Goal: Entertainment & Leisure: Consume media (video, audio)

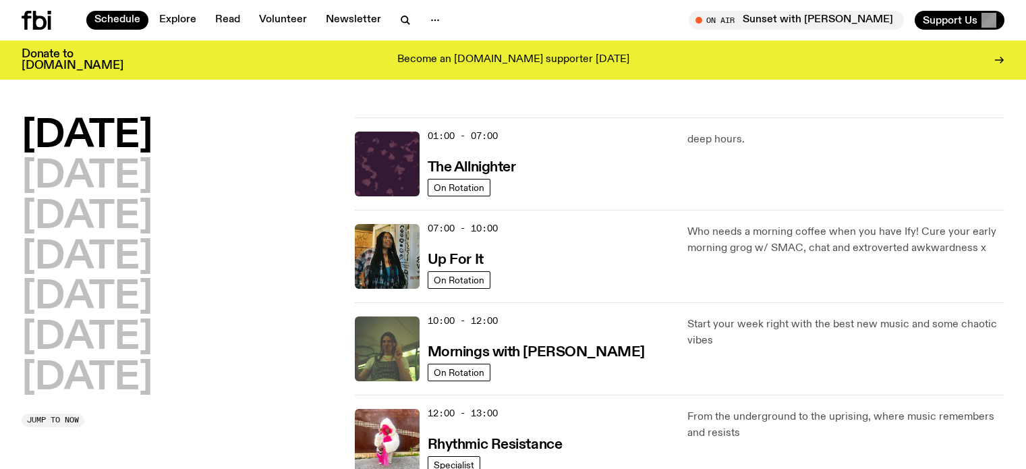
scroll to position [67, 0]
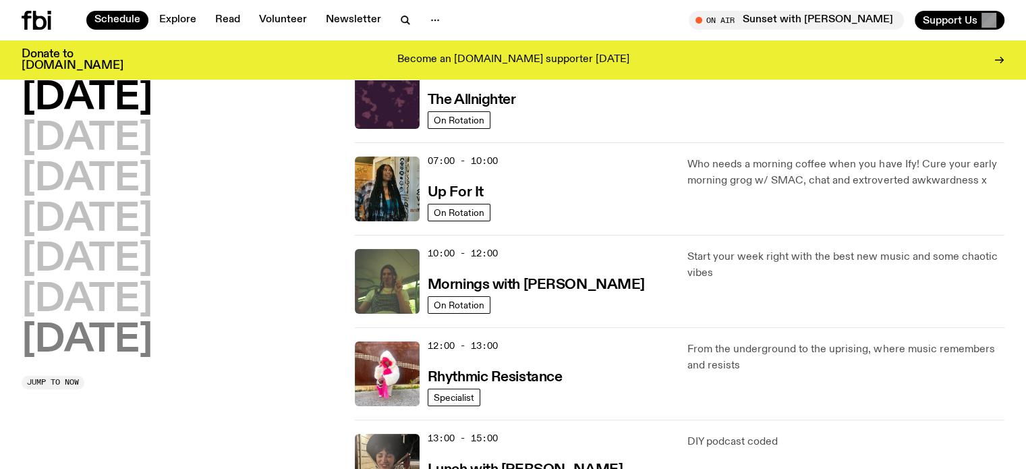
click at [113, 349] on h2 "[DATE]" at bounding box center [87, 341] width 131 height 38
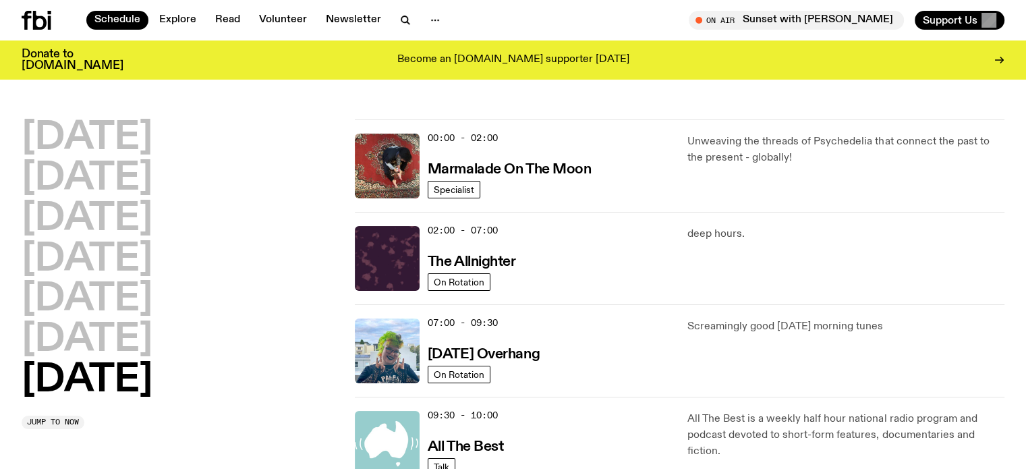
scroll to position [132, 0]
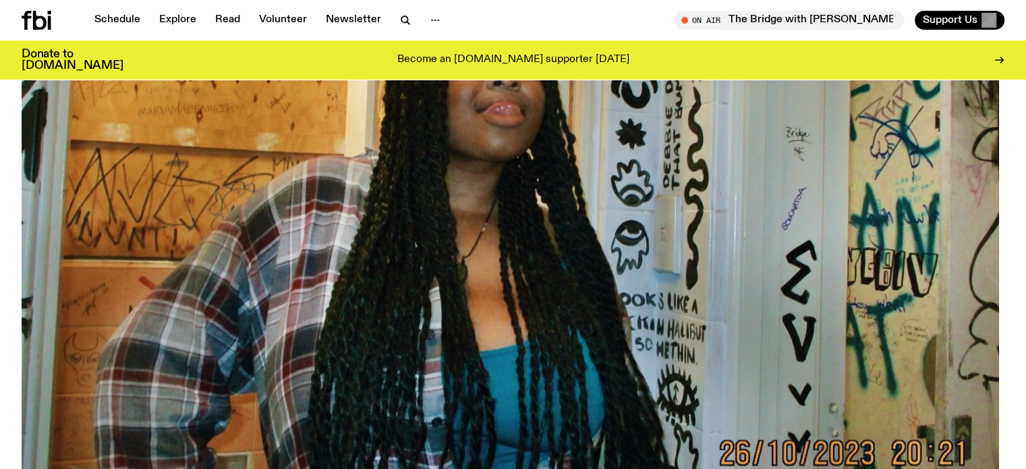
scroll to position [670, 0]
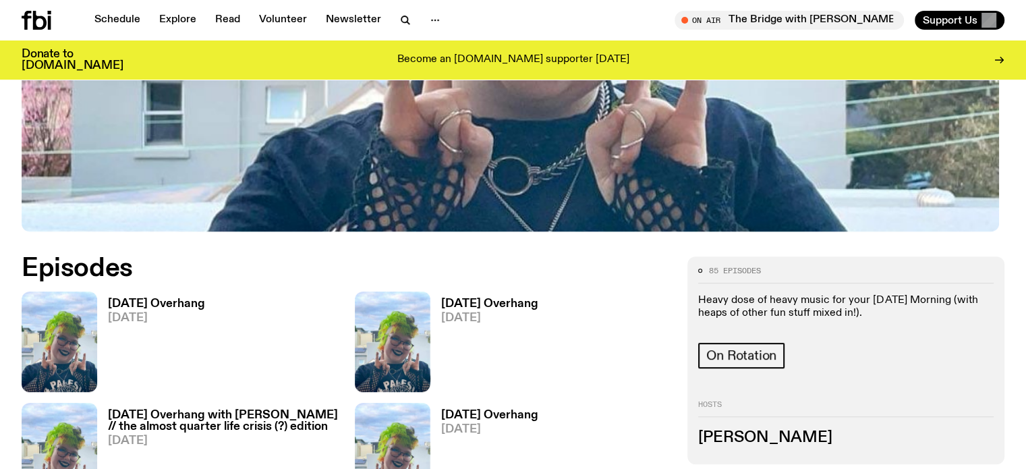
scroll to position [533, 0]
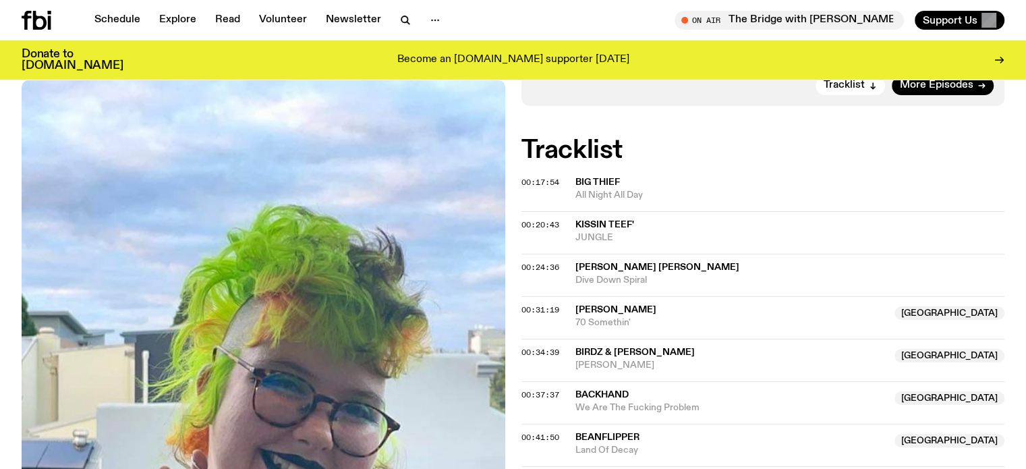
scroll to position [398, 0]
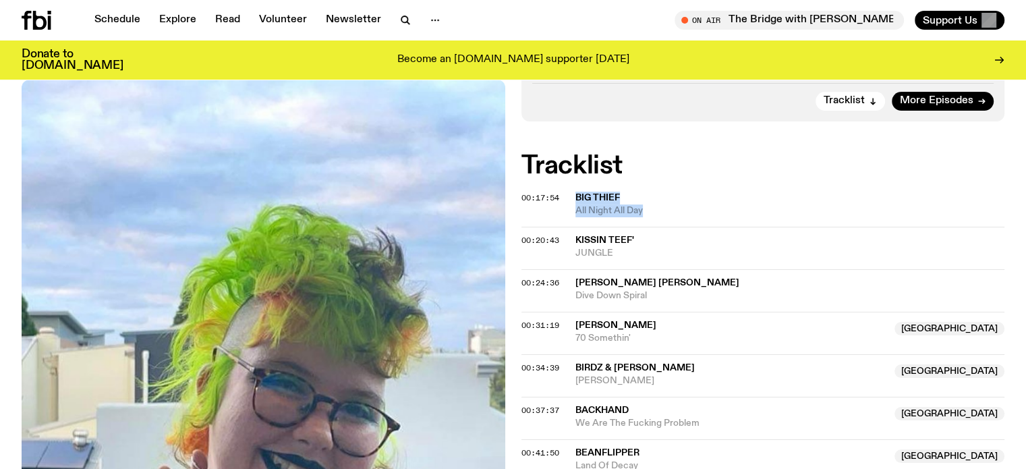
drag, startPoint x: 577, startPoint y: 196, endPoint x: 647, endPoint y: 212, distance: 72.1
click at [647, 212] on div "Big Thief All Night All Day" at bounding box center [790, 205] width 430 height 26
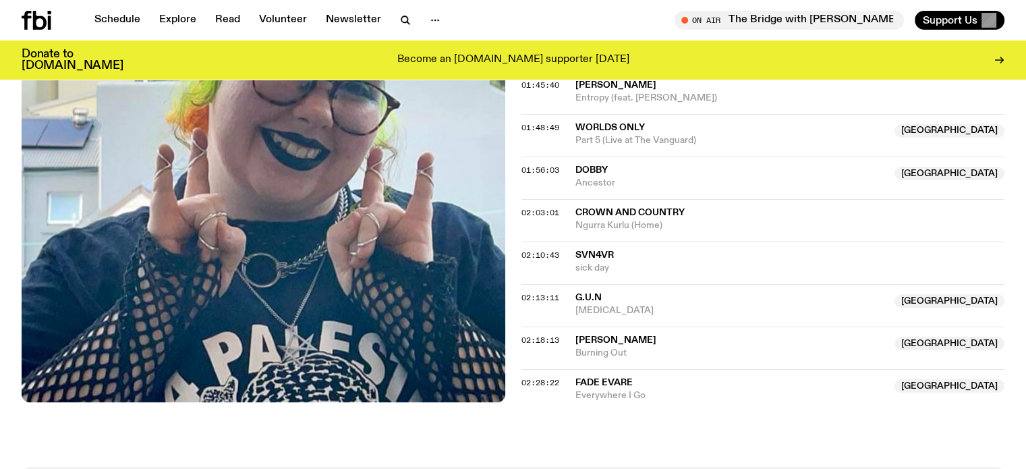
scroll to position [1342, 0]
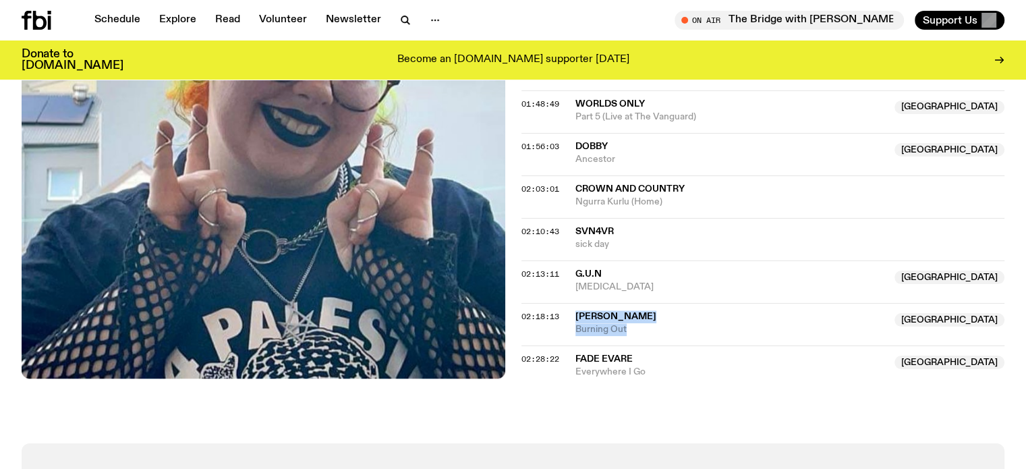
drag, startPoint x: 627, startPoint y: 321, endPoint x: 573, endPoint y: 307, distance: 55.8
click at [573, 306] on div "02:18:13 Sienna Thornton Australia Burning Out Australia" at bounding box center [763, 324] width 484 height 42
